Goal: Information Seeking & Learning: Understand process/instructions

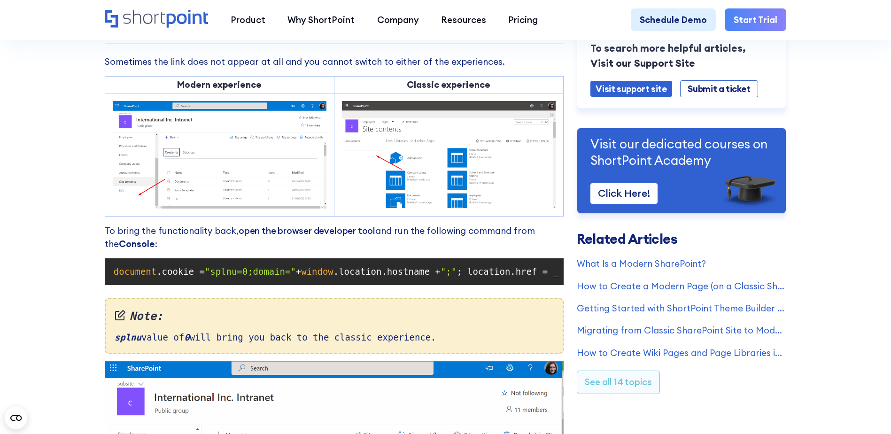
scroll to position [704, 0]
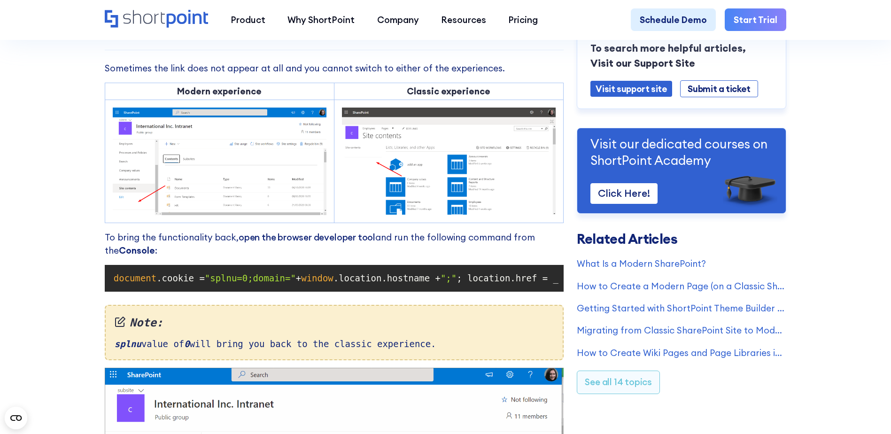
click at [295, 243] on link "open the browser developer tool" at bounding box center [307, 236] width 137 height 11
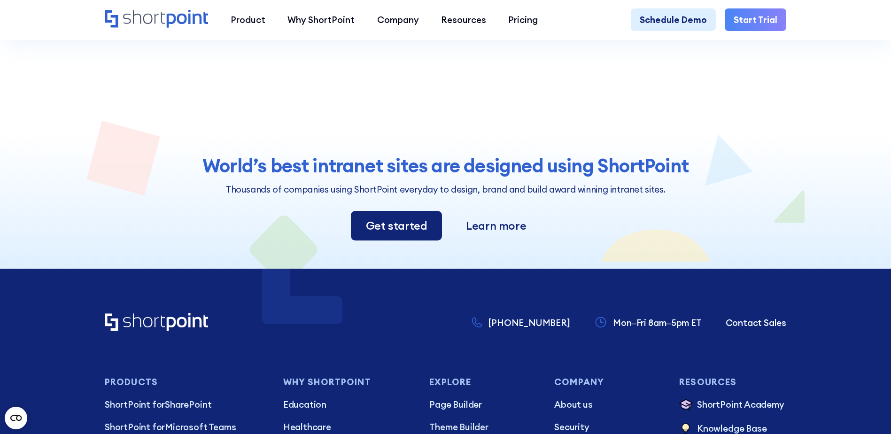
scroll to position [1549, 0]
